Goal: Transaction & Acquisition: Purchase product/service

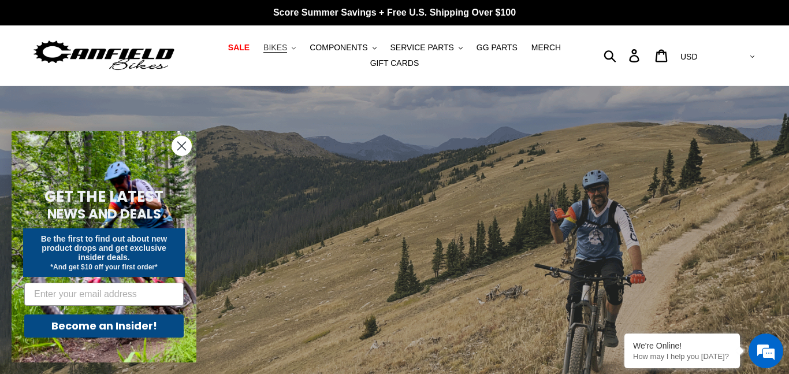
click at [287, 50] on span "BIKES" at bounding box center [275, 48] width 24 height 10
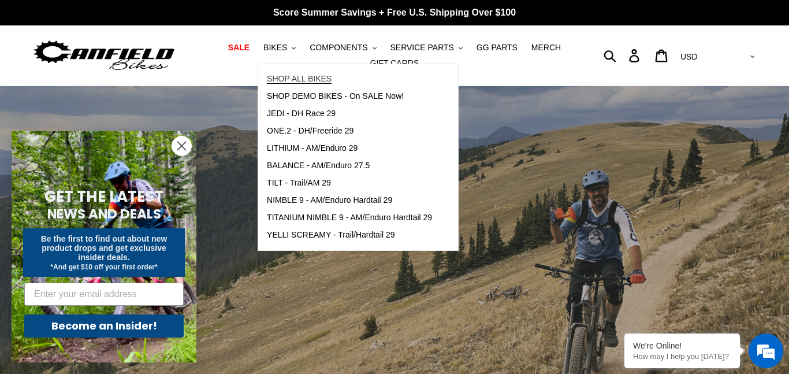
click at [308, 85] on link "SHOP ALL BIKES" at bounding box center [349, 78] width 182 height 17
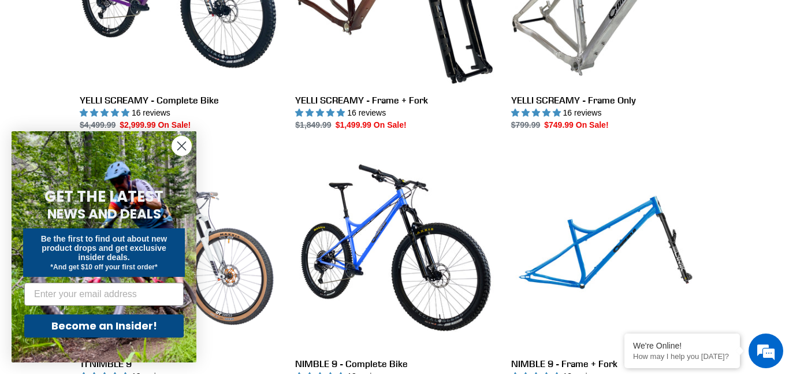
scroll to position [945, 0]
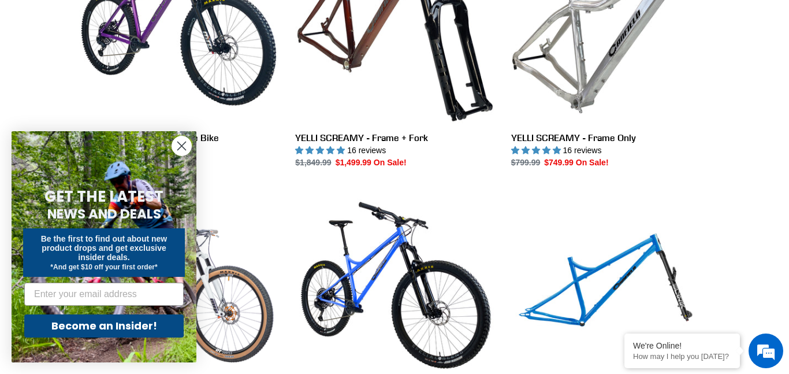
click at [181, 146] on circle "Close dialog" at bounding box center [181, 145] width 19 height 19
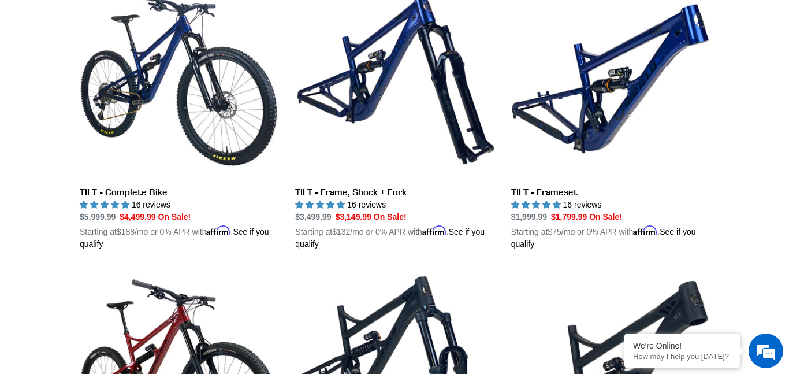
scroll to position [365, 0]
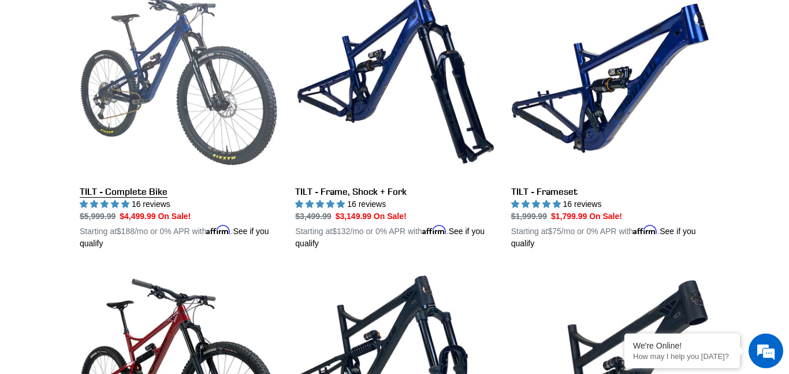
click at [209, 154] on link "TILT - Complete Bike" at bounding box center [179, 114] width 198 height 270
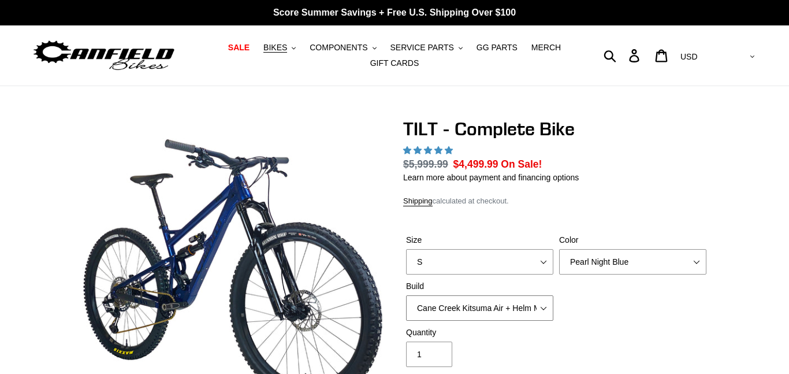
click at [473, 306] on select "Cane Creek Kitsuma Air + Helm MKII 140 + SRAM GX Cane Creek Kitsuma Air + Helm …" at bounding box center [479, 307] width 147 height 25
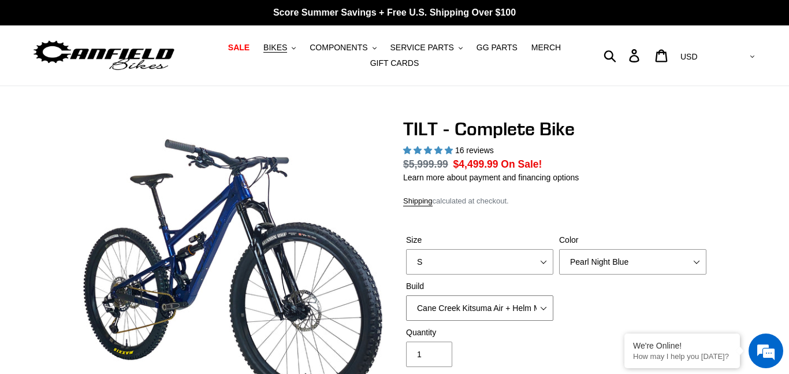
click at [461, 295] on select "Cane Creek Kitsuma Air + Helm MKII 140 + SRAM GX Cane Creek Kitsuma Air + Helm …" at bounding box center [479, 307] width 147 height 25
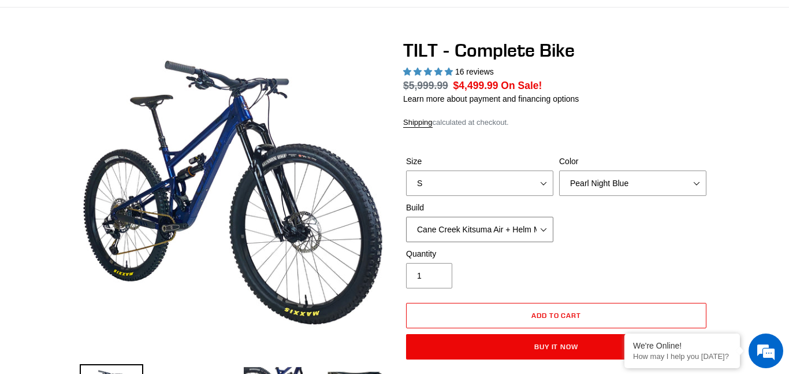
select select "highest-rating"
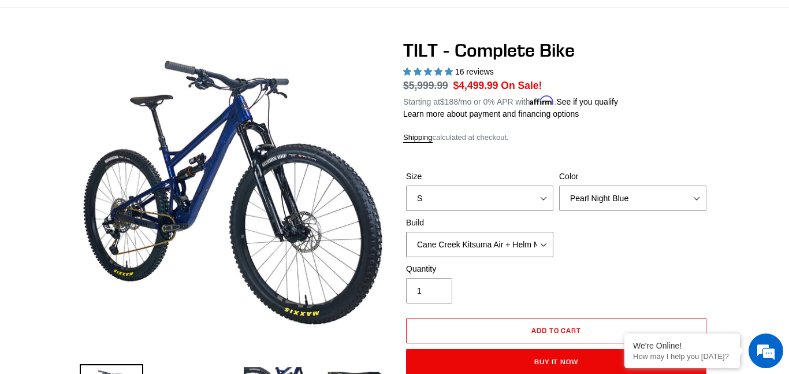
select select "Fox Float X + 36 SL Factory Grip X 140 + Shimano XT"
click at [406, 232] on select "Cane Creek Kitsuma Air + Helm MKII 140 + SRAM GX Cane Creek Kitsuma Air + Helm …" at bounding box center [479, 244] width 147 height 25
click at [591, 196] on select "Pearl Night Blue Stealth Silver Raw" at bounding box center [632, 197] width 147 height 25
select select "Stealth Silver"
click at [559, 185] on select "Pearl Night Blue Stealth Silver Raw" at bounding box center [632, 197] width 147 height 25
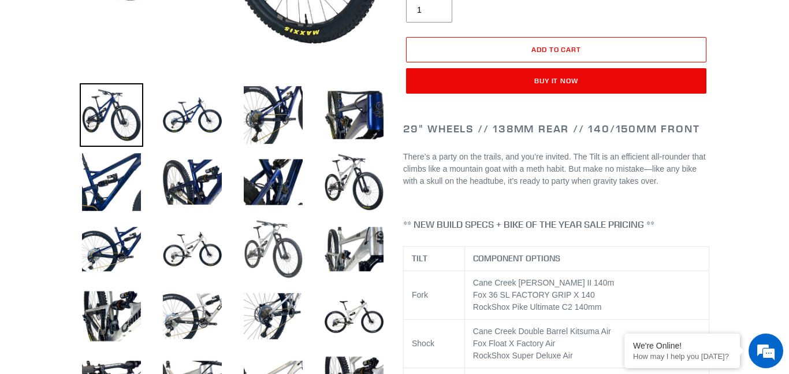
click at [269, 243] on img at bounding box center [273, 249] width 64 height 64
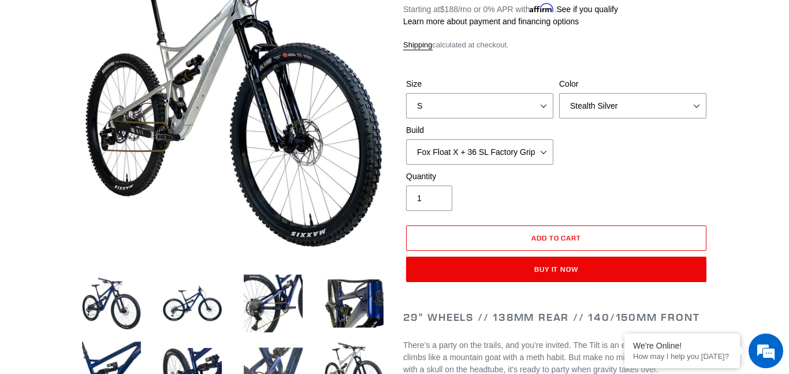
scroll to position [165, 0]
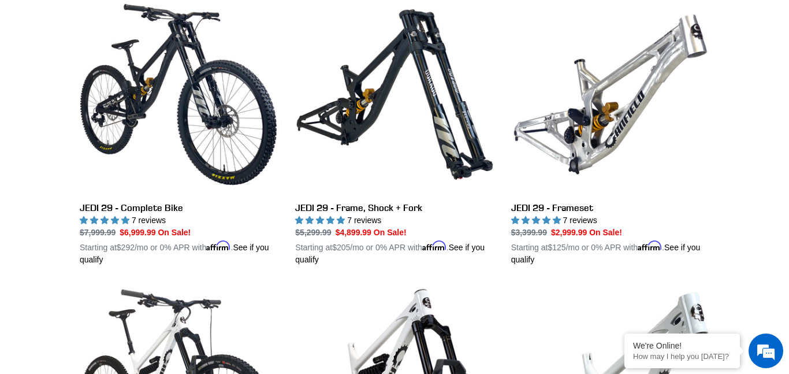
scroll to position [1741, 0]
